Goal: Task Accomplishment & Management: Use online tool/utility

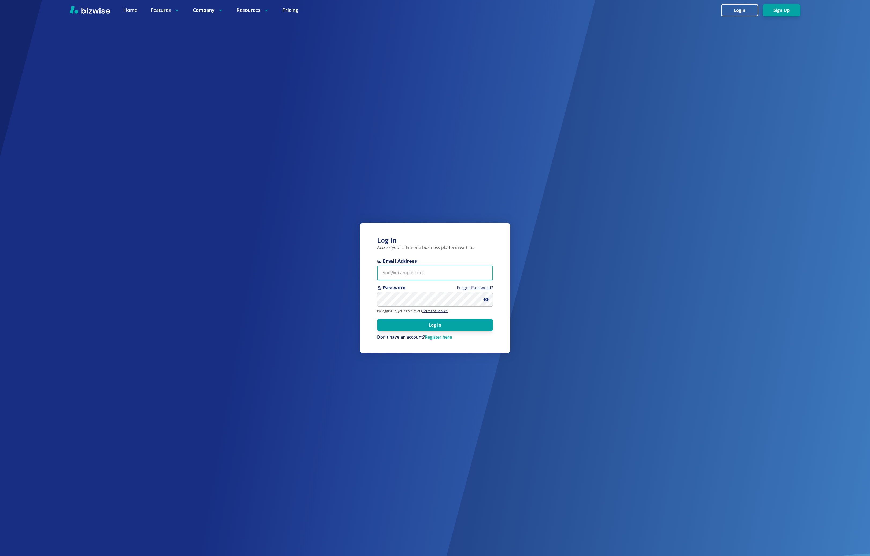
click at [425, 278] on input "Email Address" at bounding box center [435, 273] width 116 height 15
type input "bkim@bizwise.com"
click at [377, 319] on button "Log In" at bounding box center [435, 325] width 116 height 12
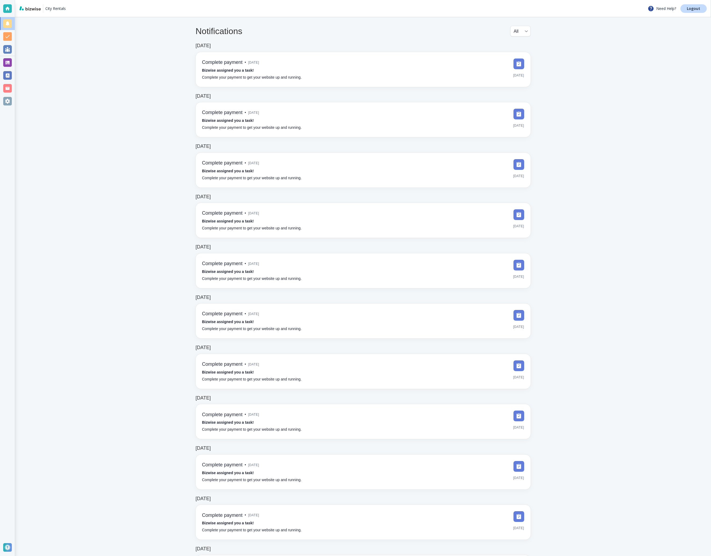
click at [150, 100] on main "Notifications All all ​ [DATE] Complete payment • [DATE] Bizwise assigned you a…" at bounding box center [363, 521] width 696 height 1008
click at [665, 160] on main "Notifications All all ​ [DATE] Complete payment • [DATE] Bizwise assigned you a…" at bounding box center [363, 521] width 696 height 1008
click at [8, 86] on div at bounding box center [7, 88] width 9 height 9
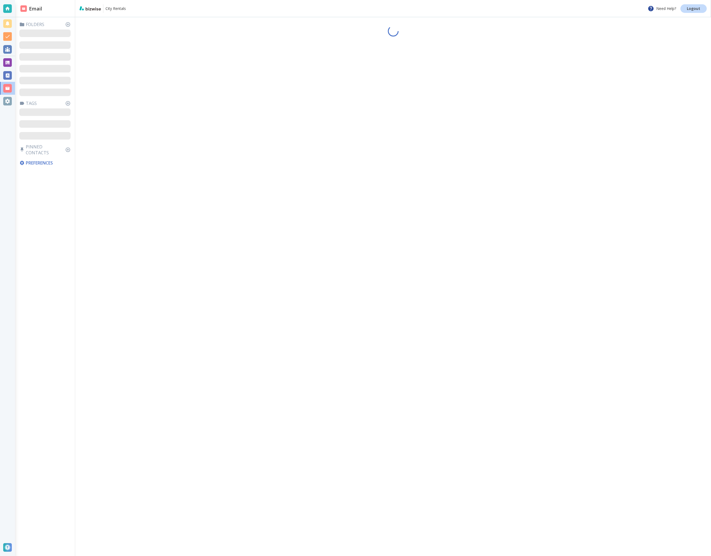
click at [577, 112] on div at bounding box center [393, 286] width 636 height 539
